Goal: Task Accomplishment & Management: Use online tool/utility

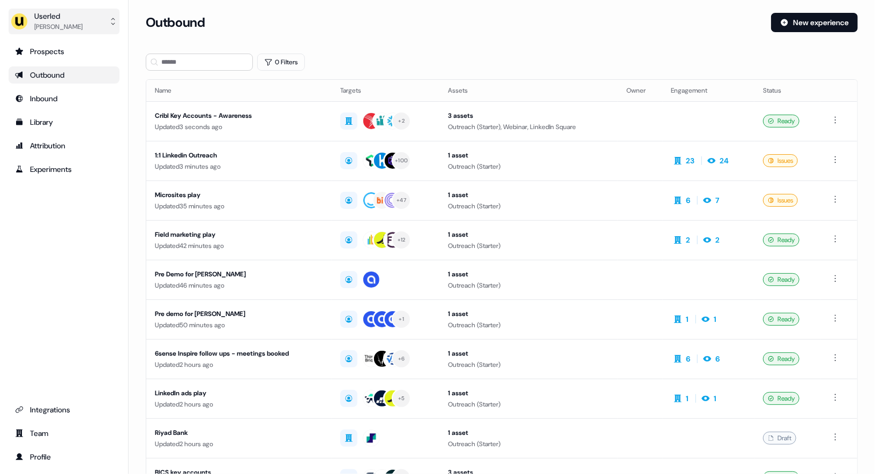
click at [67, 27] on div "[PERSON_NAME]" at bounding box center [58, 26] width 48 height 11
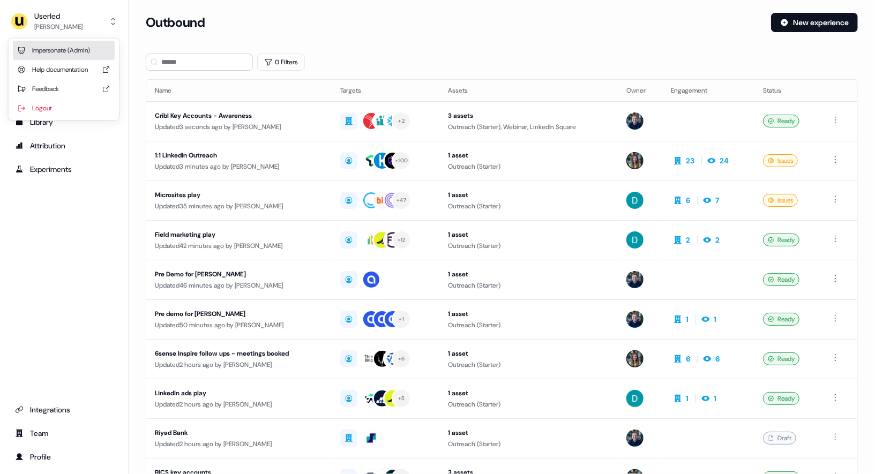
click at [73, 46] on div "Impersonate (Admin)" at bounding box center [64, 50] width 102 height 19
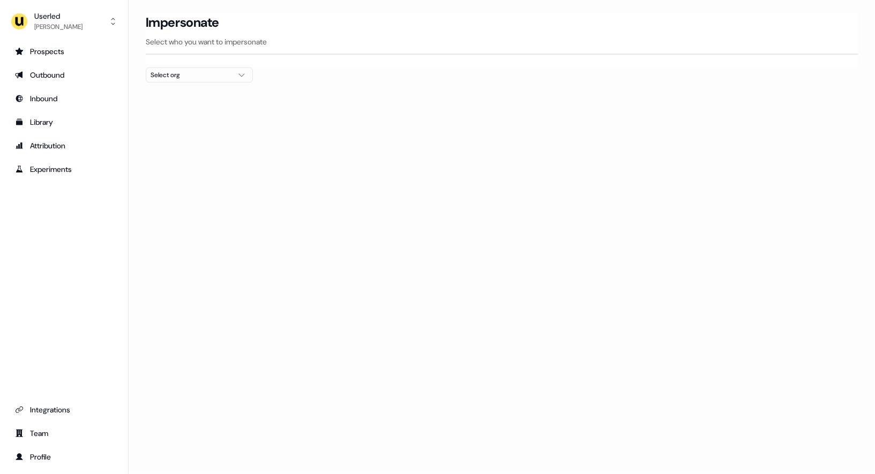
click at [189, 77] on div "Select org" at bounding box center [191, 75] width 80 height 11
type input "*****"
click at [195, 118] on div "Labelbox" at bounding box center [199, 113] width 106 height 17
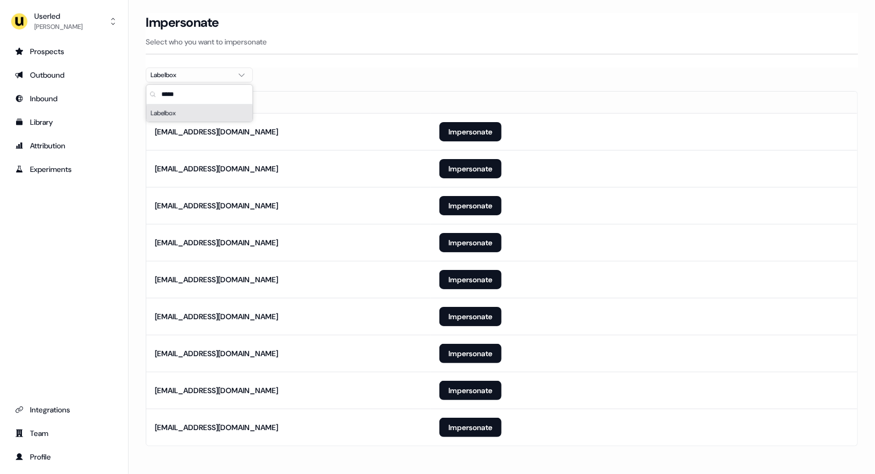
click at [144, 433] on section "Loading... Impersonate Select who you want to impersonate Labelbox Email [EMAIL…" at bounding box center [502, 245] width 747 height 464
click at [457, 424] on button "Impersonate" at bounding box center [471, 427] width 62 height 19
